Goal: Task Accomplishment & Management: Use online tool/utility

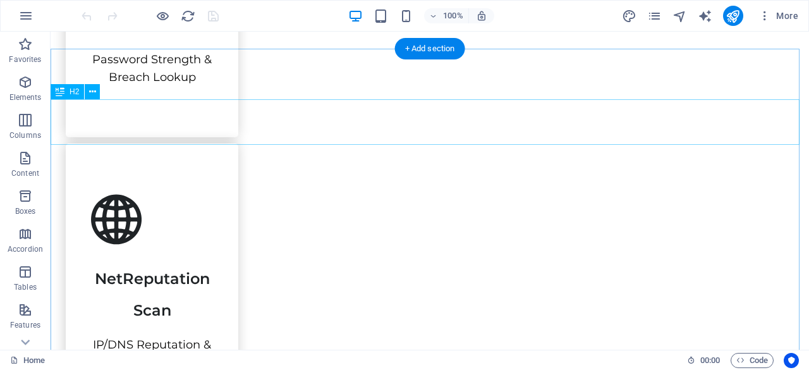
scroll to position [1435, 0]
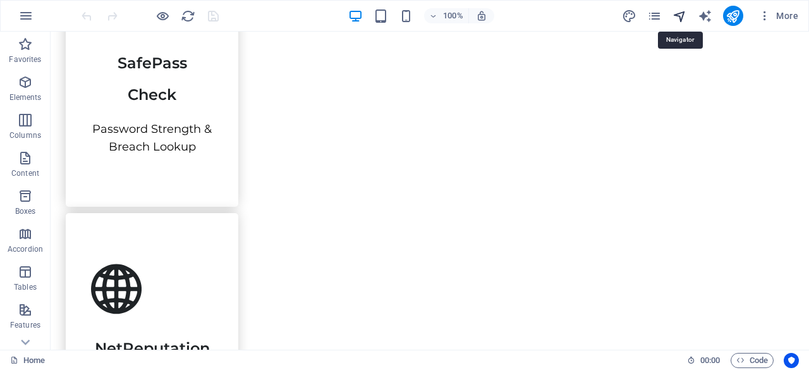
click at [674, 18] on icon "navigator" at bounding box center [679, 16] width 15 height 15
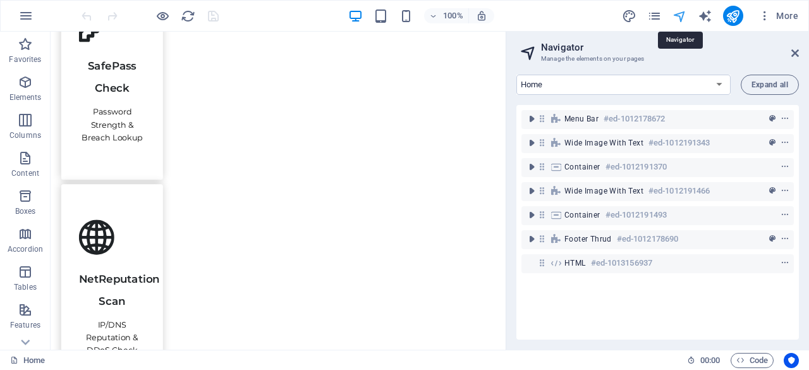
scroll to position [1453, 0]
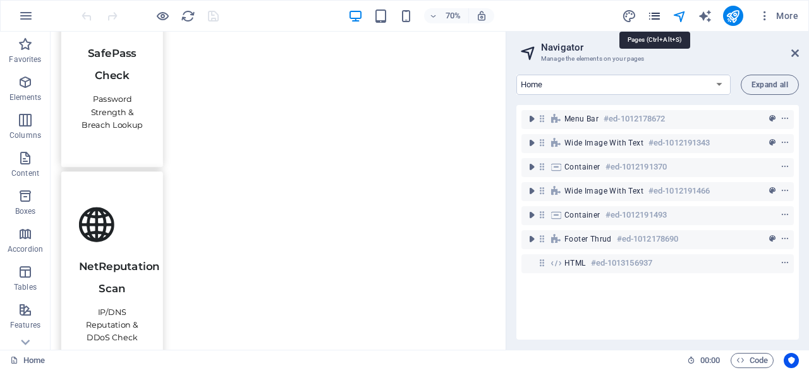
click at [655, 20] on icon "pages" at bounding box center [654, 16] width 15 height 15
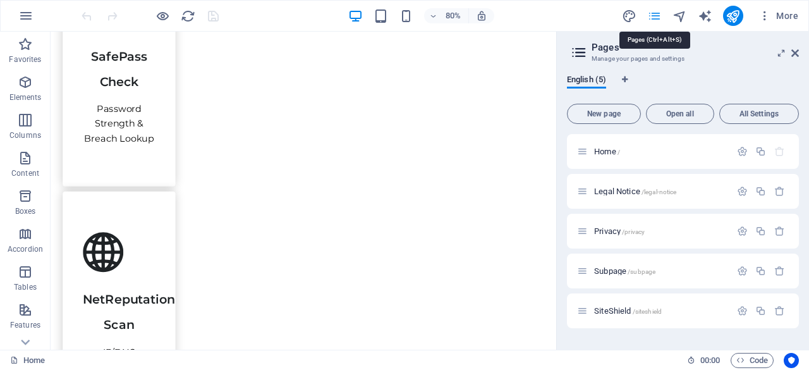
scroll to position [1472, 0]
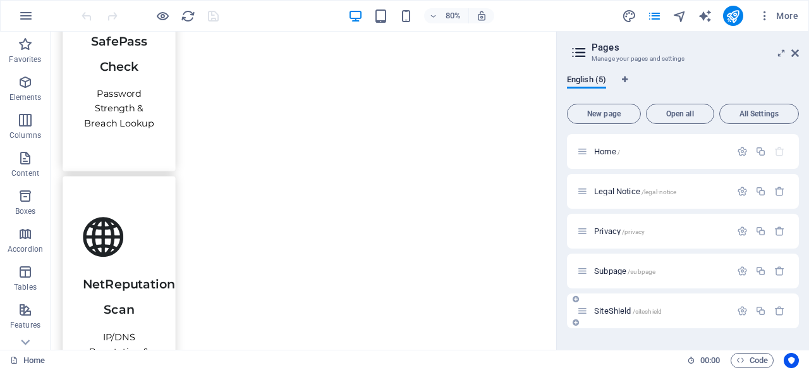
click at [601, 308] on span "SiteShield /siteshield" at bounding box center [628, 310] width 68 height 9
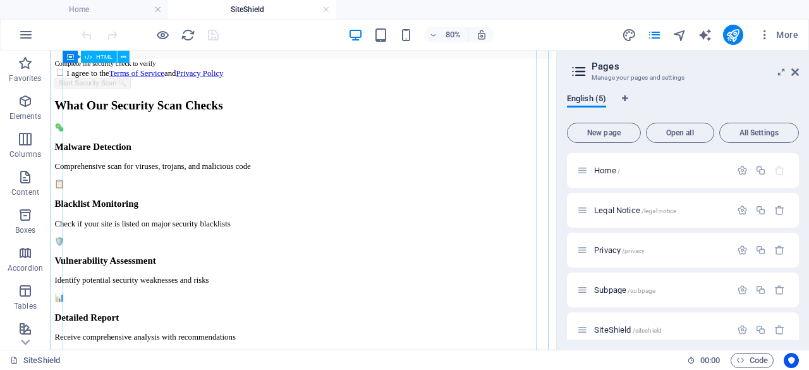
scroll to position [758, 0]
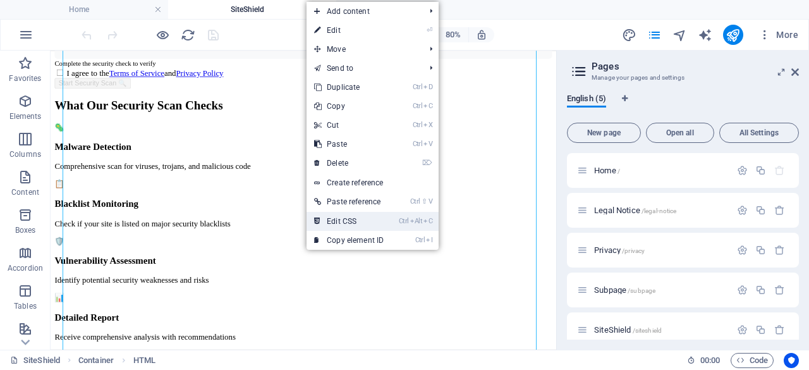
click at [327, 214] on link "Ctrl Alt C Edit CSS" at bounding box center [348, 221] width 85 height 19
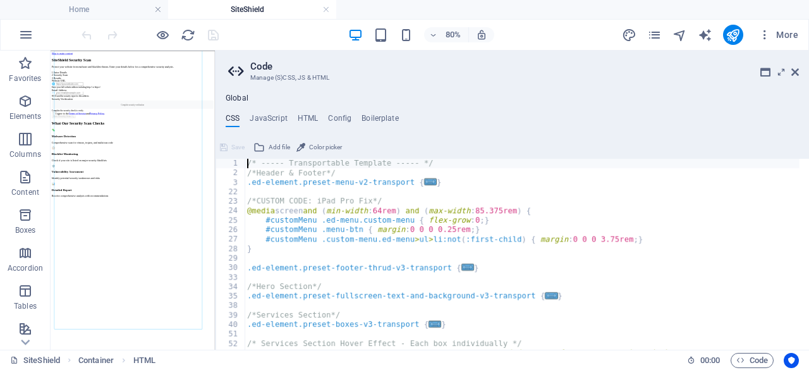
type textarea "display: none !important;"
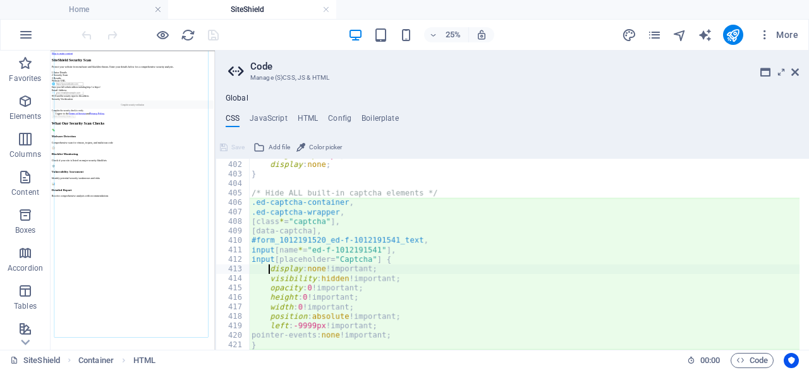
click at [355, 180] on div "margin-top : 10px ; display : none ; } /* Hide ALL built-in captcha elements */…" at bounding box center [526, 255] width 555 height 210
click at [388, 294] on div "margin-top : 10px ; display : none ; } /* Hide ALL built-in captcha elements */…" at bounding box center [524, 255] width 550 height 210
click at [423, 317] on div "margin-top : 10px ; display : none ; } /* Hide ALL built-in captcha elements */…" at bounding box center [524, 255] width 550 height 210
type textarea "position: absolute !important;"
click at [309, 186] on div "margin-top : 10px ; display : none ; } /* Hide ALL built-in captcha elements */…" at bounding box center [524, 255] width 550 height 210
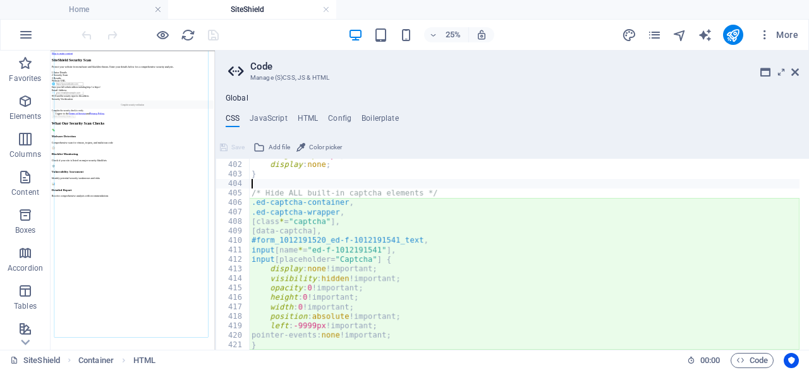
click at [271, 345] on div "margin-top : 10px ; display : none ; } /* Hide ALL built-in captcha elements */…" at bounding box center [524, 255] width 550 height 210
type textarea "}"
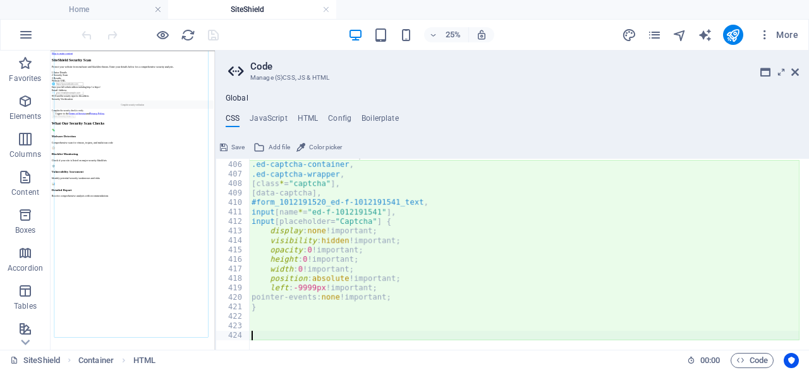
scroll to position [3117, 0]
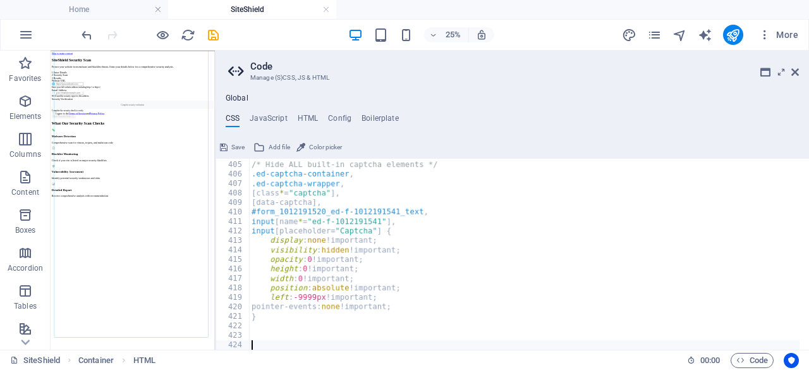
paste textarea "}"
type textarea "}"
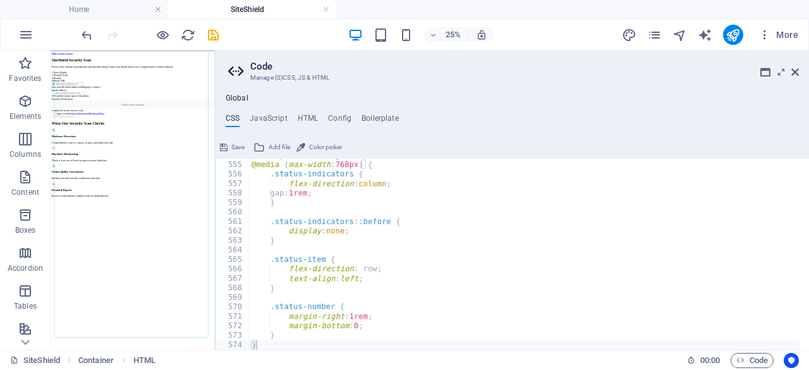
click at [232, 144] on span "Save" at bounding box center [237, 147] width 13 height 15
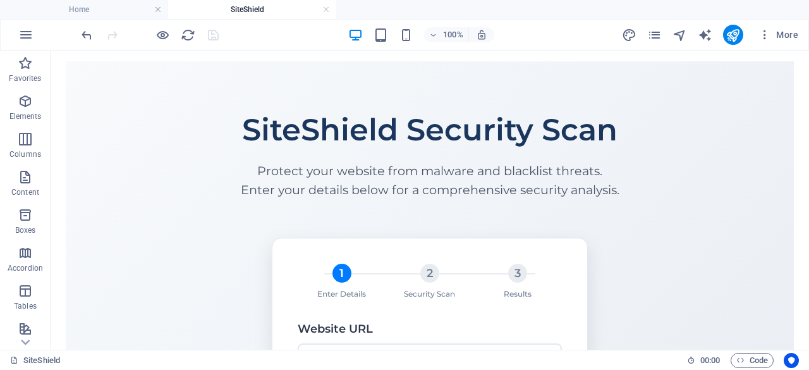
scroll to position [0, 0]
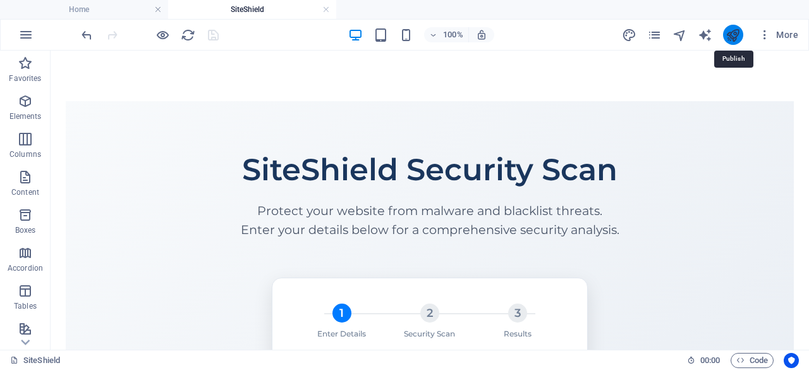
click at [732, 33] on icon "publish" at bounding box center [732, 35] width 15 height 15
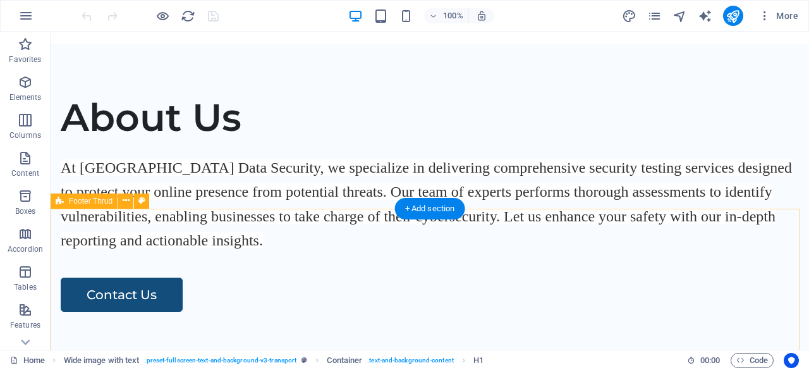
scroll to position [2067, 0]
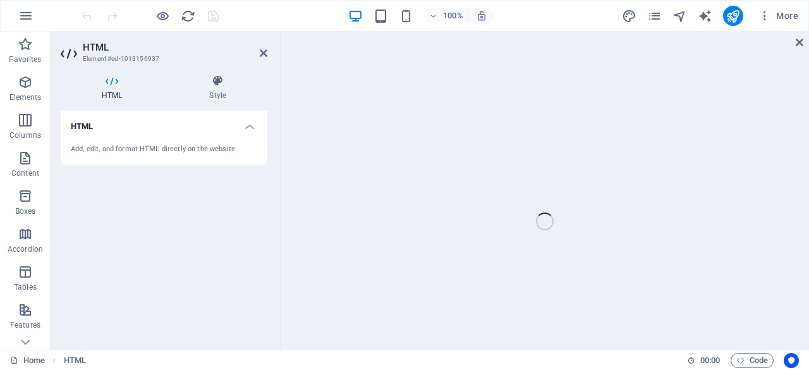
scroll to position [2413, 0]
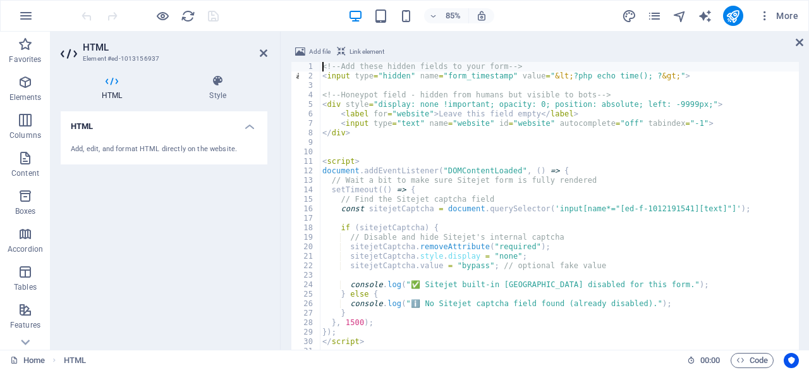
click at [382, 343] on div "<!-- Add these hidden fields to your form --> < input type = "hidden" name = "f…" at bounding box center [559, 240] width 479 height 357
click at [399, 178] on div "<!-- Add these hidden fields to your form --> < input type = "hidden" name = "f…" at bounding box center [559, 240] width 479 height 357
click at [390, 119] on div "<!-- Add these hidden fields to your form --> < input type = "hidden" name = "f…" at bounding box center [559, 240] width 479 height 357
type textarea "<label for="website">Leave this field empty</label>"
drag, startPoint x: 392, startPoint y: 114, endPoint x: 263, endPoint y: 55, distance: 141.9
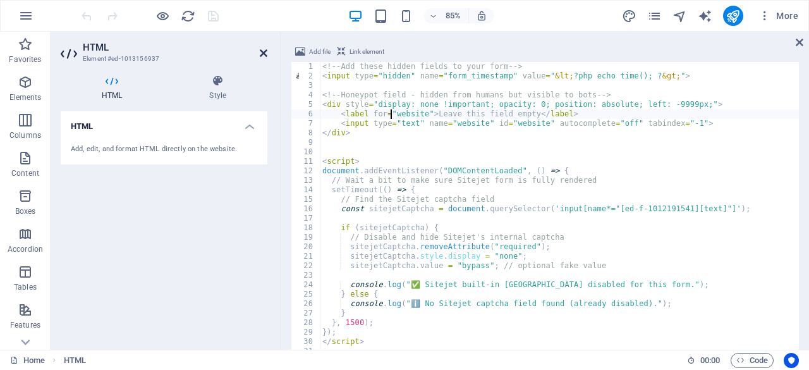
click at [263, 55] on icon at bounding box center [264, 53] width 8 height 10
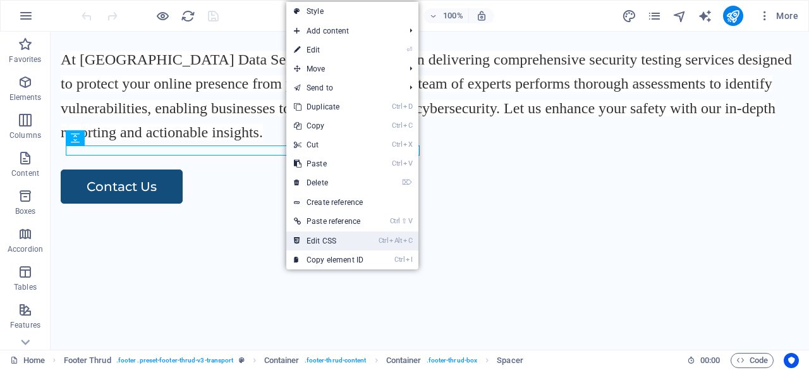
click at [348, 246] on link "Ctrl Alt C Edit CSS" at bounding box center [328, 240] width 85 height 19
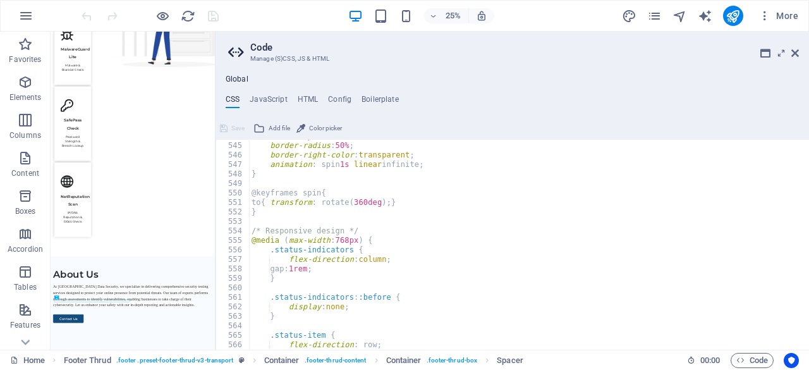
scroll to position [4520, 0]
